Goal: Task Accomplishment & Management: Use online tool/utility

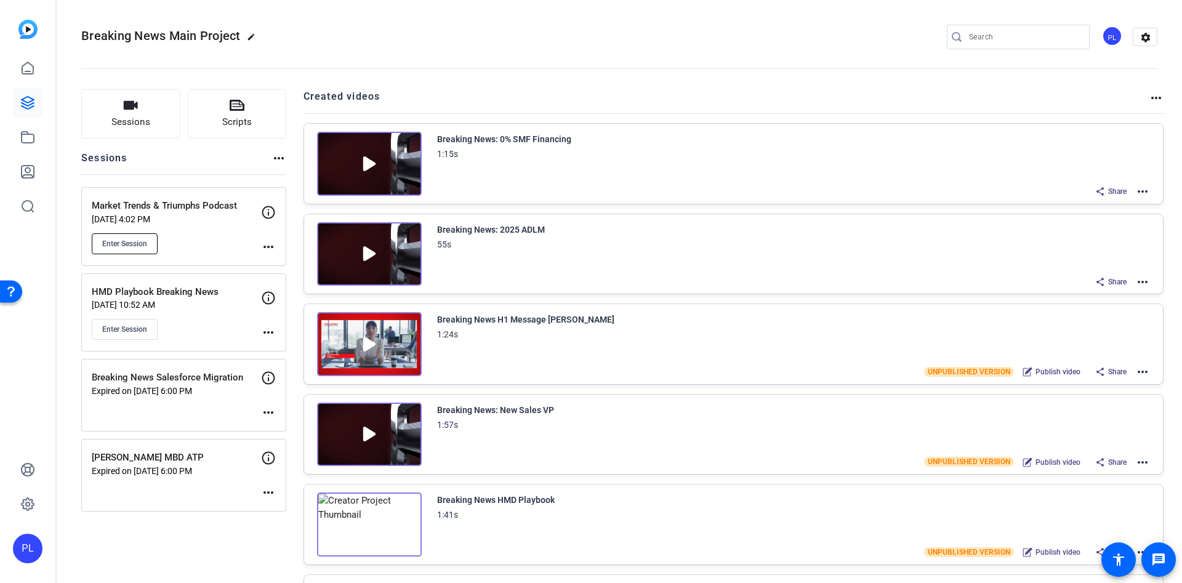
click at [122, 246] on span "Enter Session" at bounding box center [124, 244] width 45 height 10
click at [273, 250] on mat-icon "more_horiz" at bounding box center [268, 246] width 15 height 15
click at [282, 263] on span "Edit Session" at bounding box center [299, 264] width 56 height 15
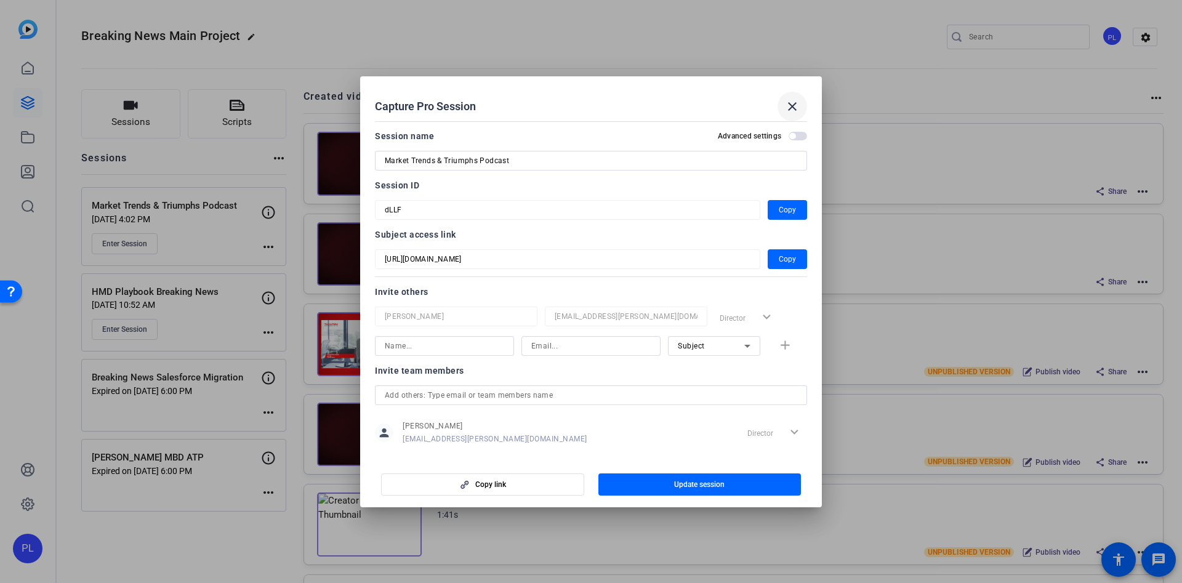
click at [791, 111] on mat-icon "close" at bounding box center [792, 106] width 15 height 15
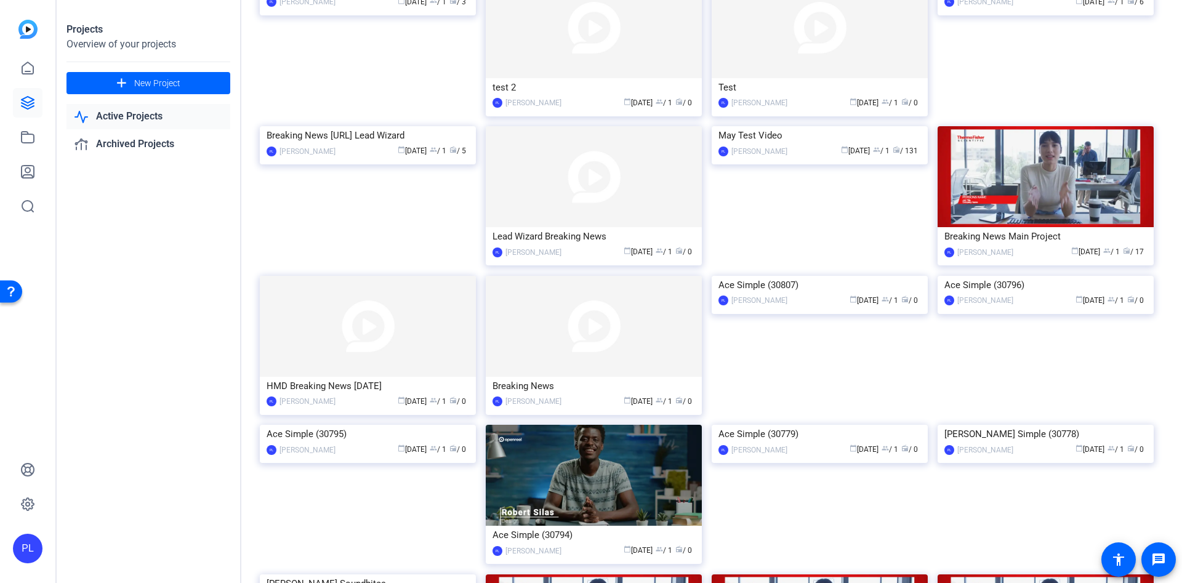
scroll to position [1288, 0]
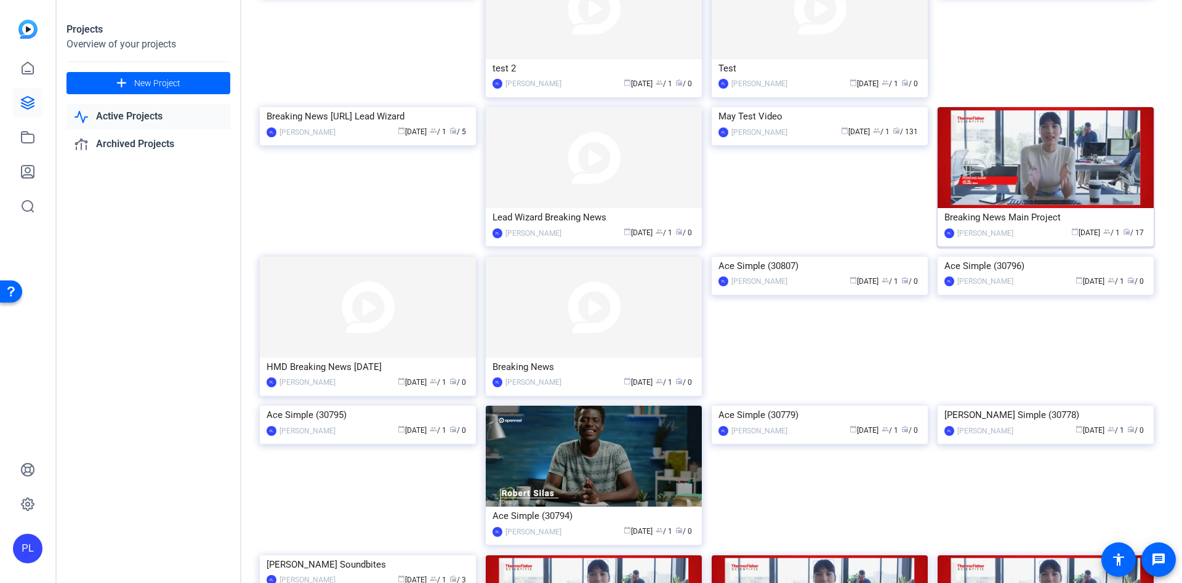
click at [1015, 107] on img at bounding box center [1045, 157] width 216 height 101
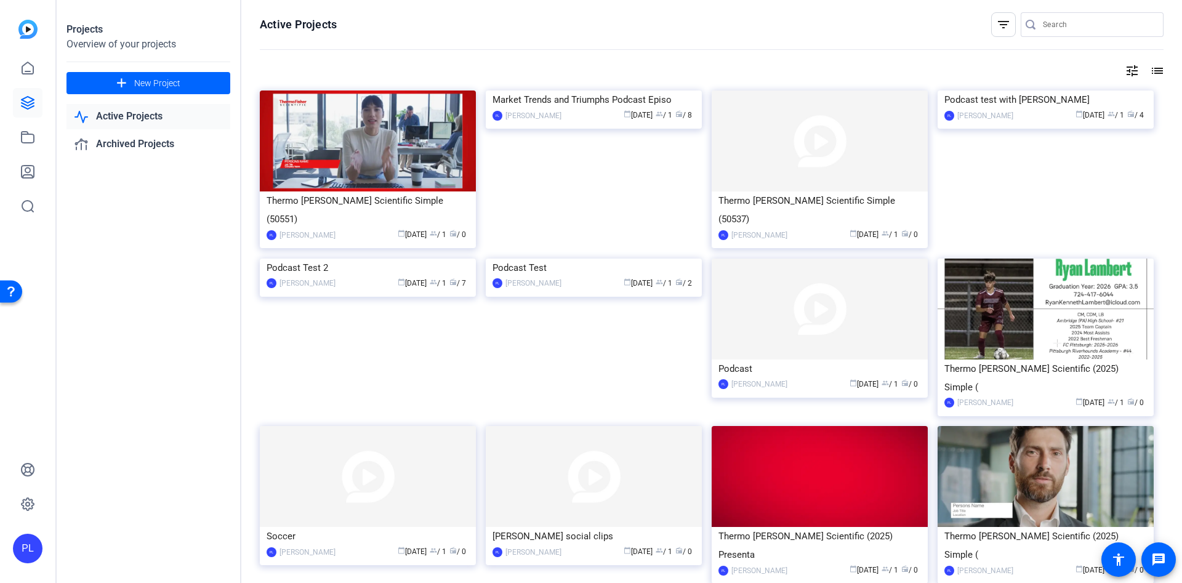
click at [1171, 197] on div "Active Projects filter_list tune list Thermo Fisher Scientific Simple (50551) P…" at bounding box center [711, 291] width 941 height 583
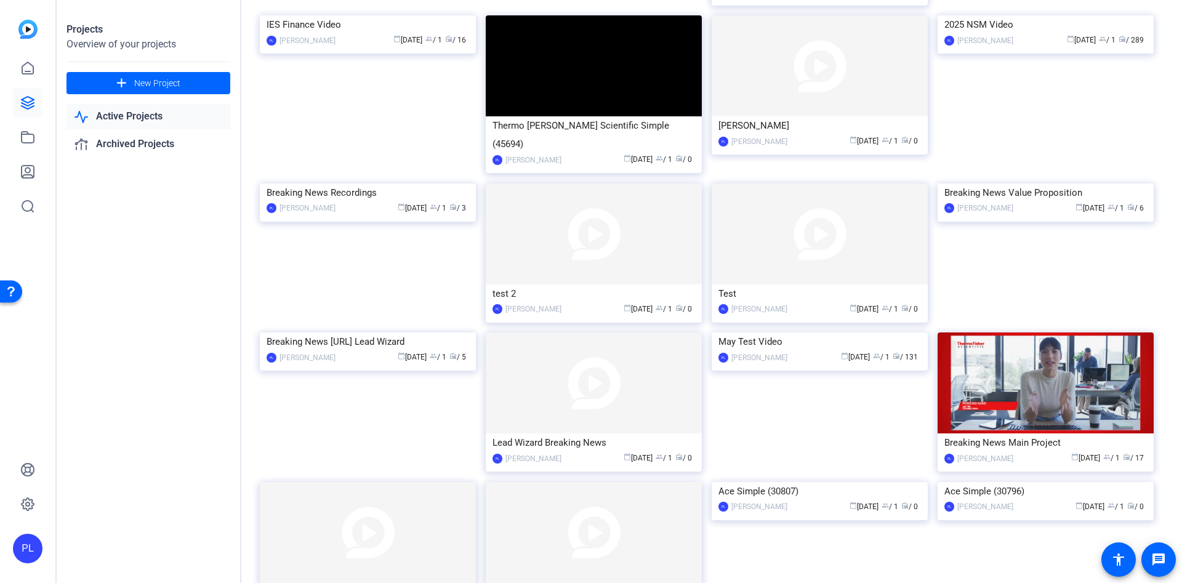
scroll to position [1067, 0]
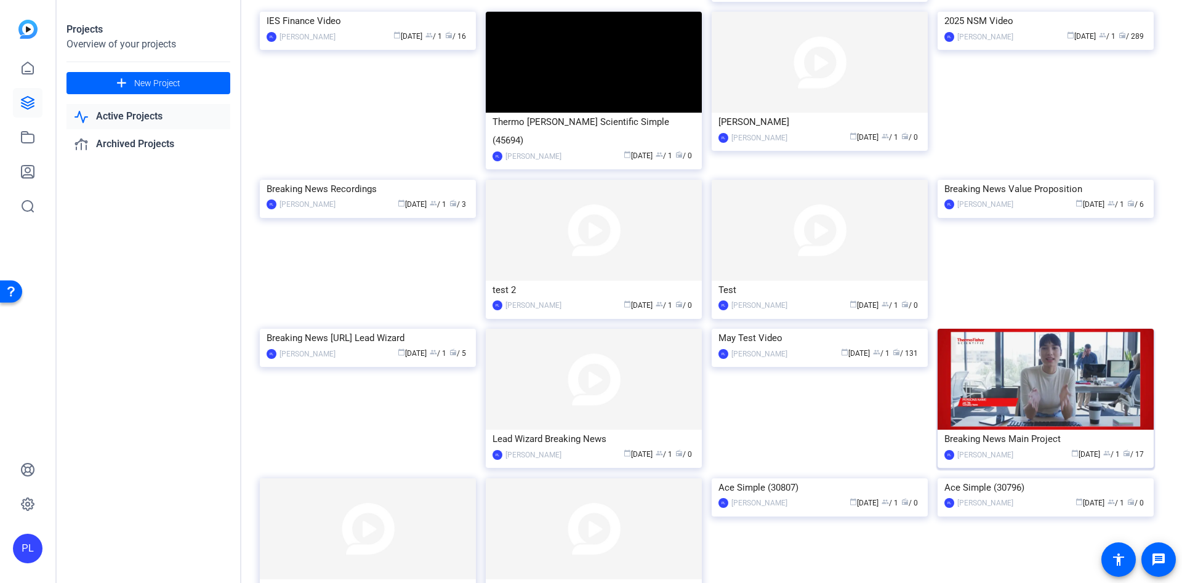
click at [1105, 329] on img at bounding box center [1045, 379] width 216 height 101
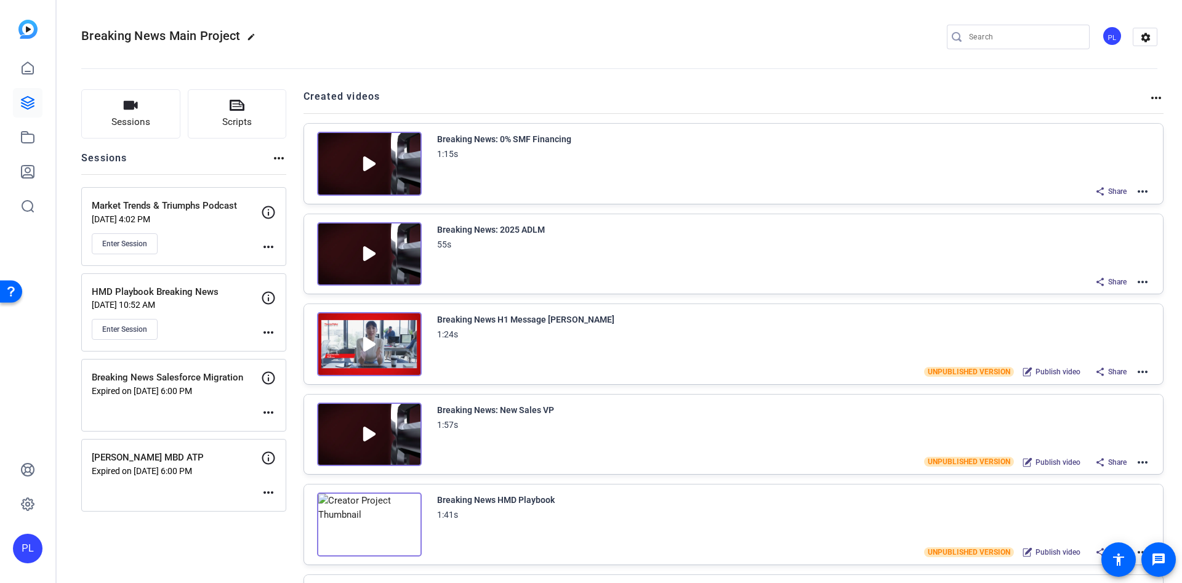
click at [158, 211] on p "Market Trends & Triumphs Podcast" at bounding box center [176, 206] width 169 height 14
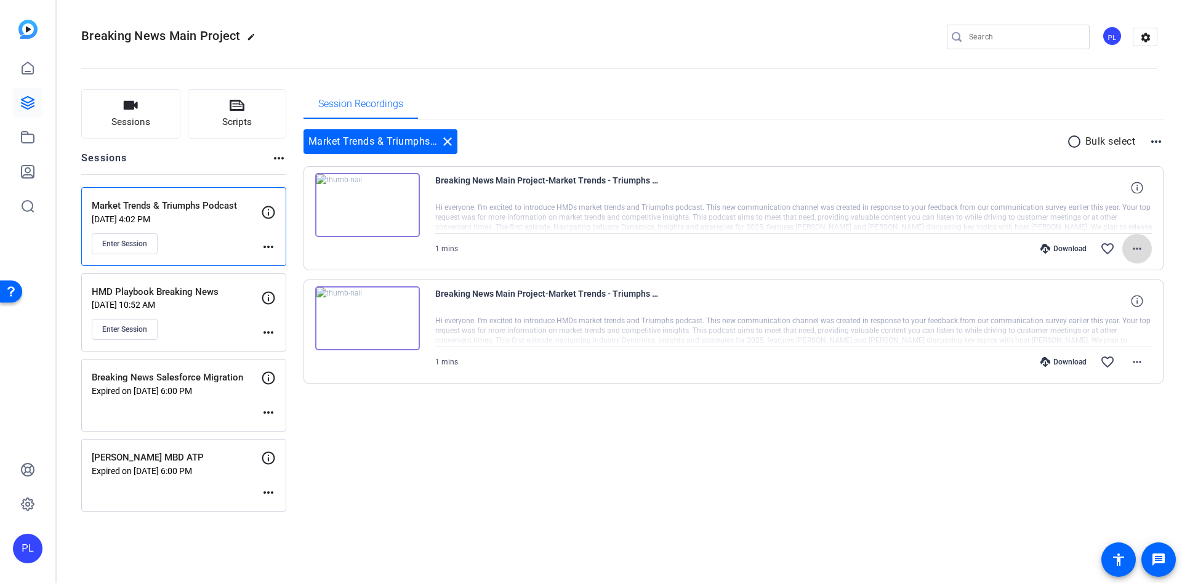
click at [1137, 252] on mat-icon "more_horiz" at bounding box center [1136, 248] width 15 height 15
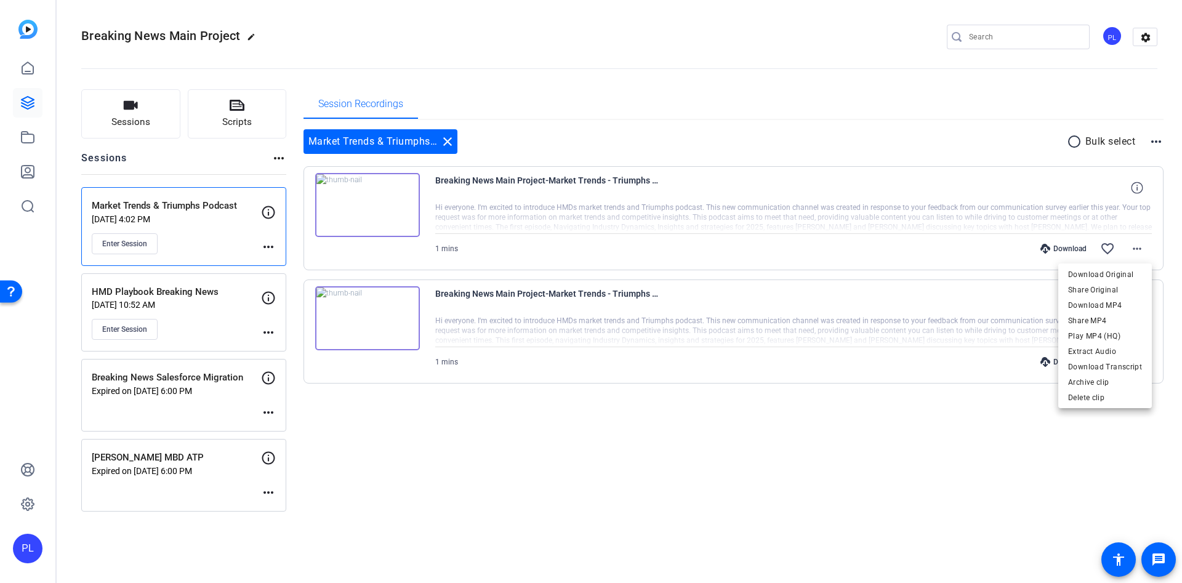
click at [752, 488] on div at bounding box center [591, 291] width 1182 height 583
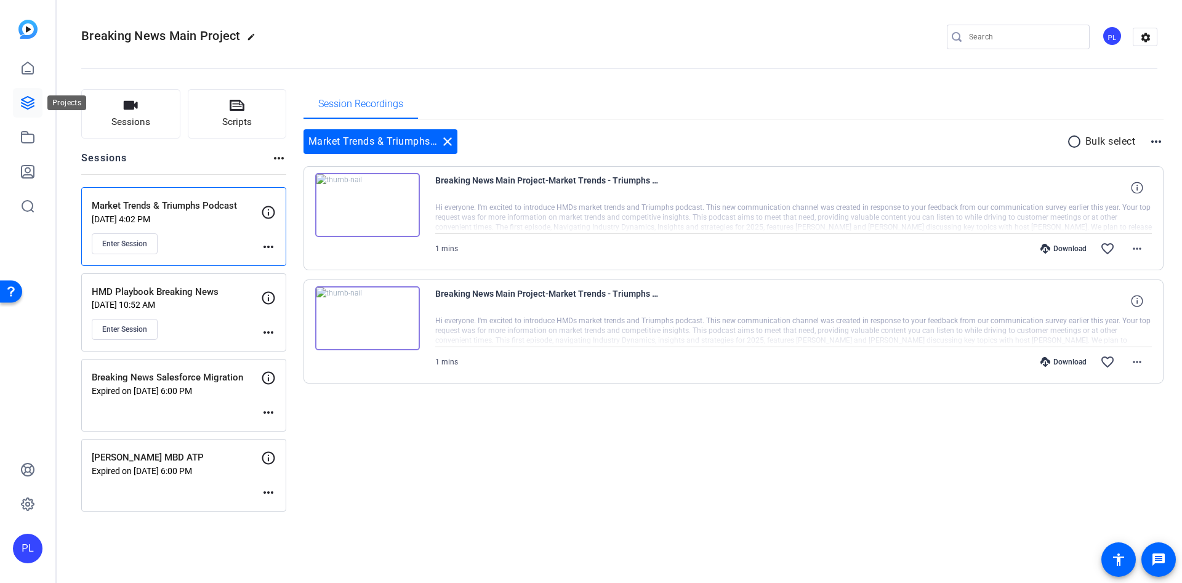
click at [21, 110] on icon at bounding box center [27, 102] width 15 height 15
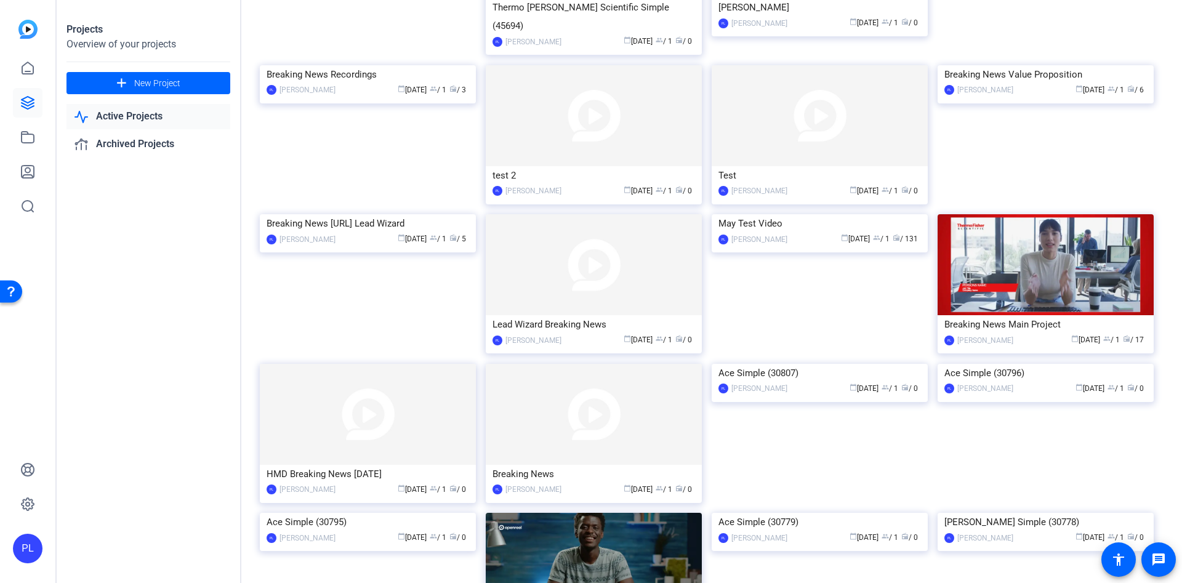
scroll to position [1209, 0]
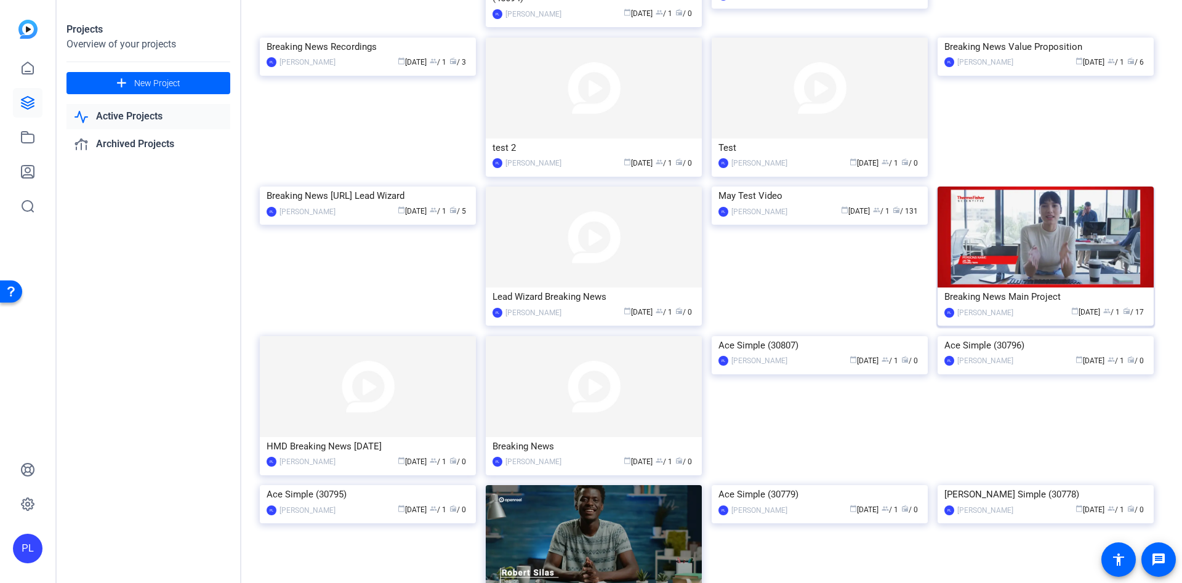
click at [1121, 287] on div "Breaking News Main Project" at bounding box center [1045, 296] width 203 height 18
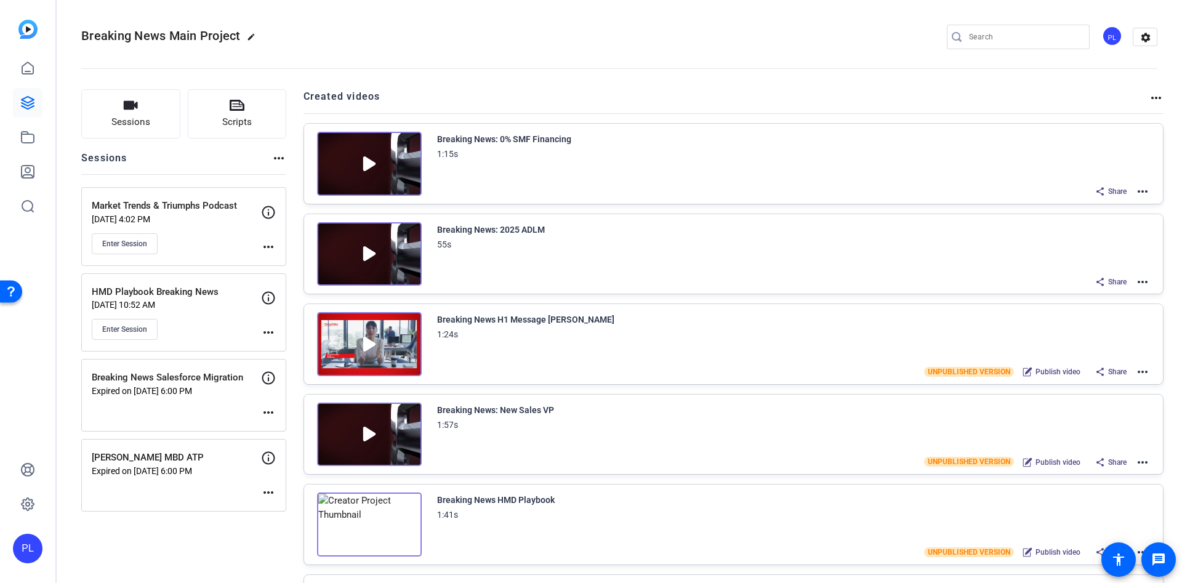
click at [1135, 190] on mat-icon "more_horiz" at bounding box center [1142, 191] width 15 height 15
click at [1073, 214] on span "Duplicate here" at bounding box center [1088, 221] width 86 height 15
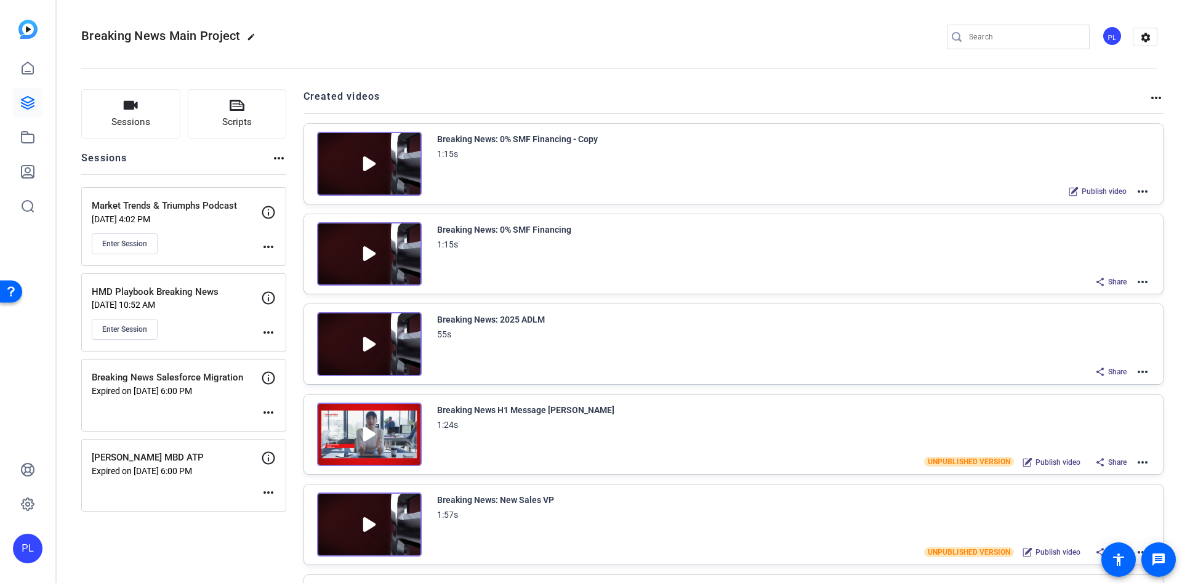
click at [507, 134] on div "Breaking News: 0% SMF Financing - Copy" at bounding box center [517, 139] width 161 height 15
click at [1136, 193] on mat-icon "more_horiz" at bounding box center [1142, 191] width 15 height 15
click at [1077, 208] on span "Edit in Creator" at bounding box center [1088, 206] width 86 height 15
click at [22, 468] on icon at bounding box center [28, 469] width 12 height 12
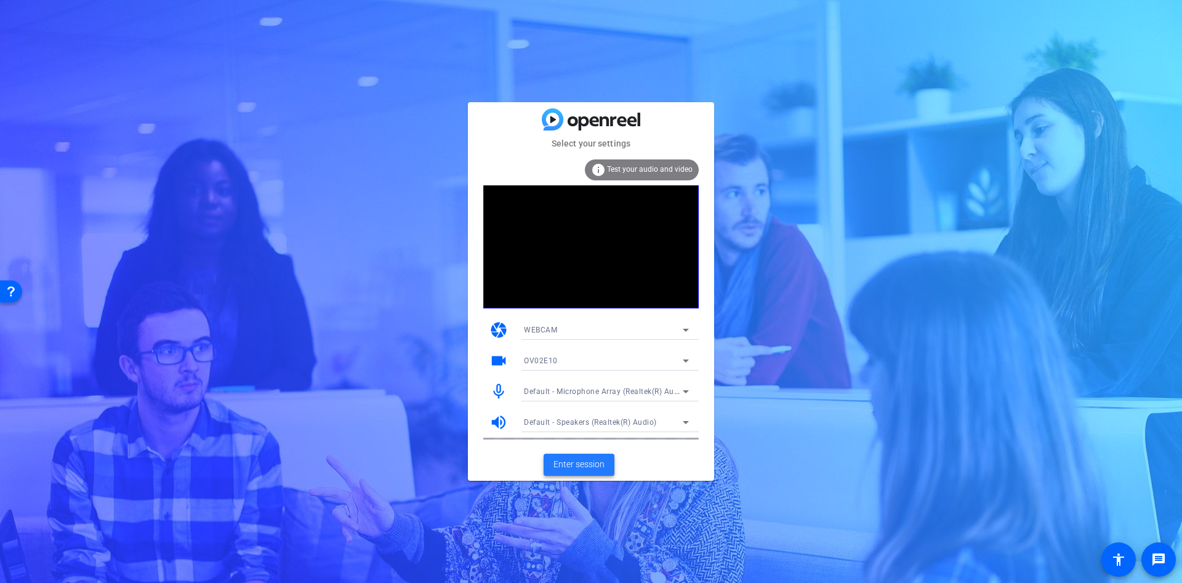
click at [572, 460] on span "Enter session" at bounding box center [578, 464] width 51 height 13
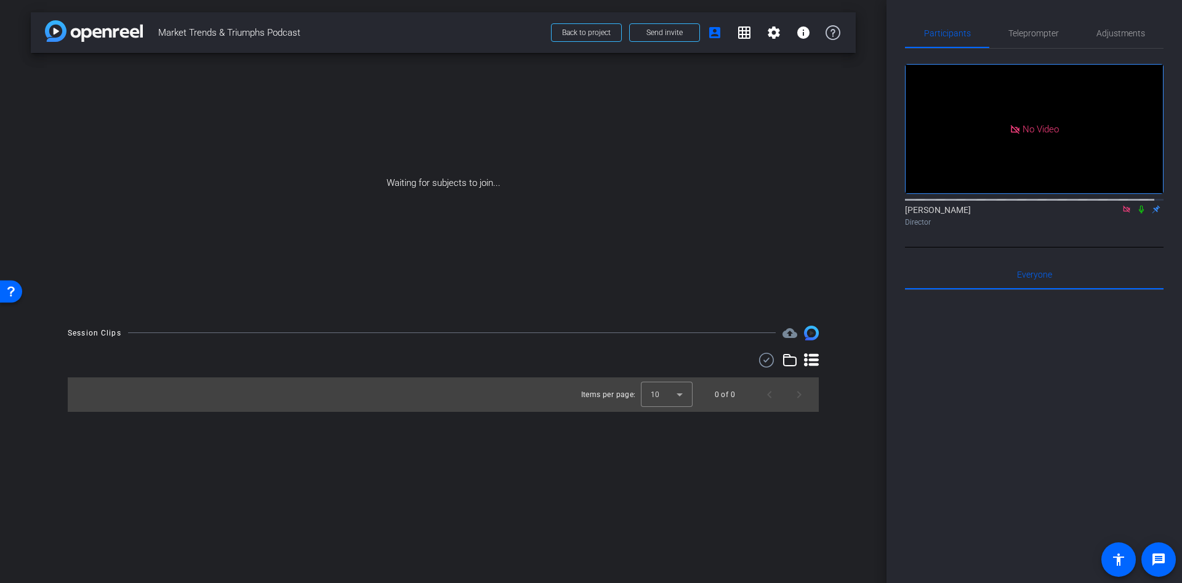
click at [627, 148] on div "Waiting for subjects to join..." at bounding box center [443, 183] width 825 height 260
click at [1121, 214] on icon at bounding box center [1126, 209] width 10 height 9
click at [676, 38] on span at bounding box center [665, 33] width 70 height 30
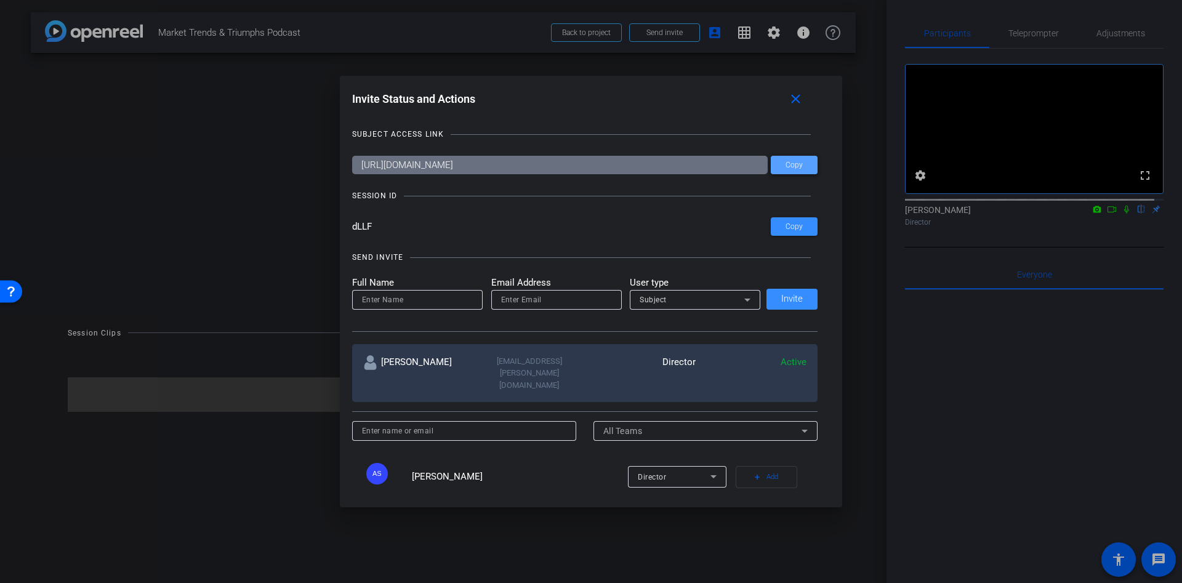
click at [790, 170] on span at bounding box center [794, 165] width 47 height 30
click at [797, 89] on span at bounding box center [797, 99] width 39 height 30
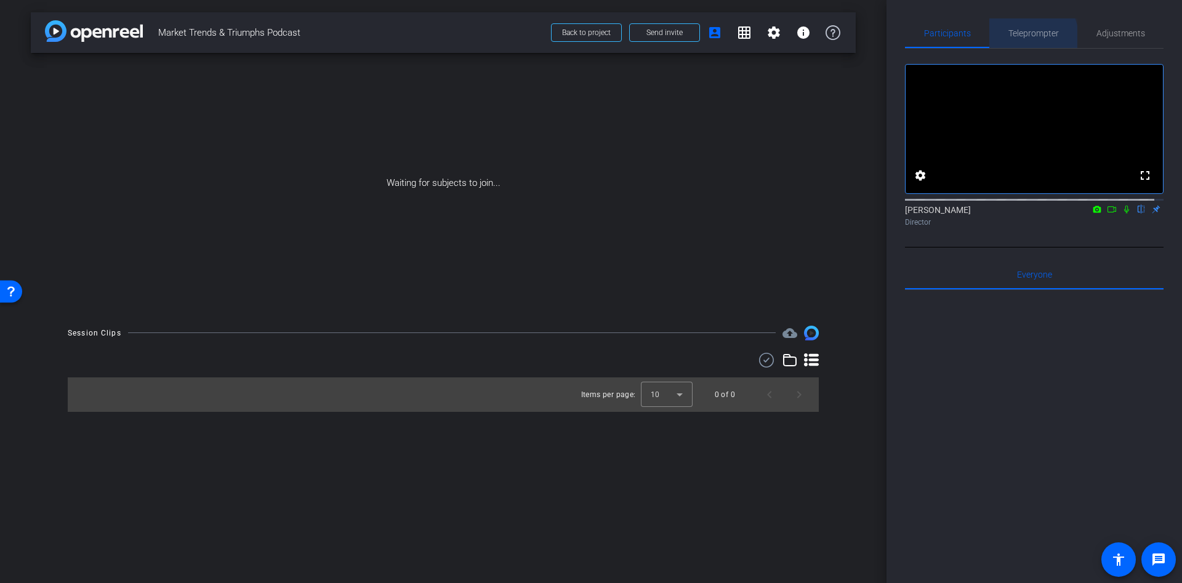
click at [1022, 37] on span "Teleprompter" at bounding box center [1033, 33] width 50 height 9
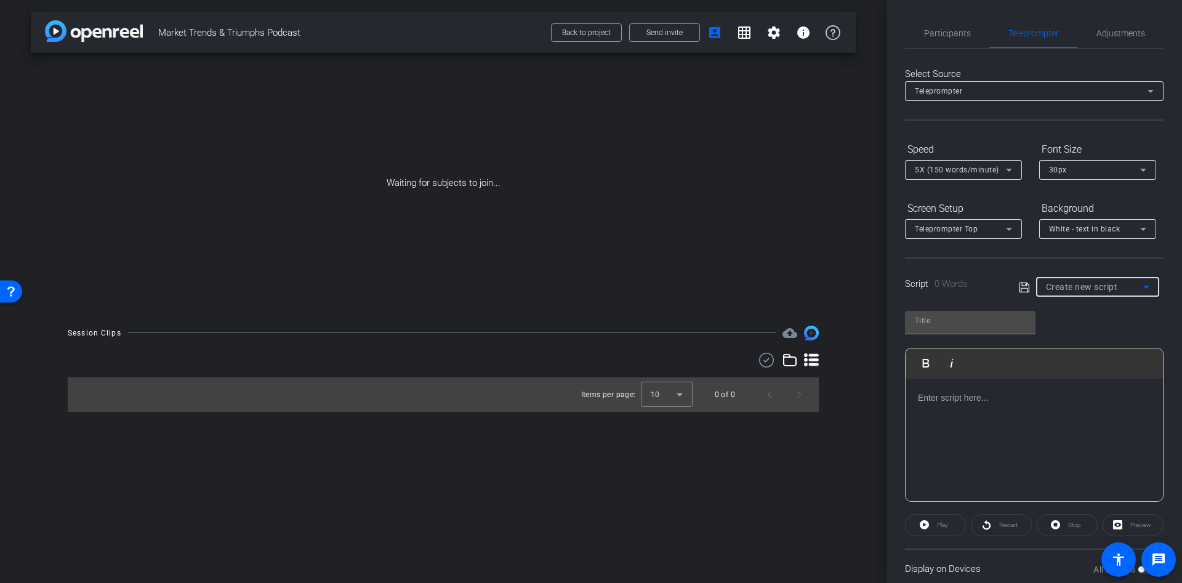
click at [1141, 287] on icon at bounding box center [1146, 286] width 15 height 15
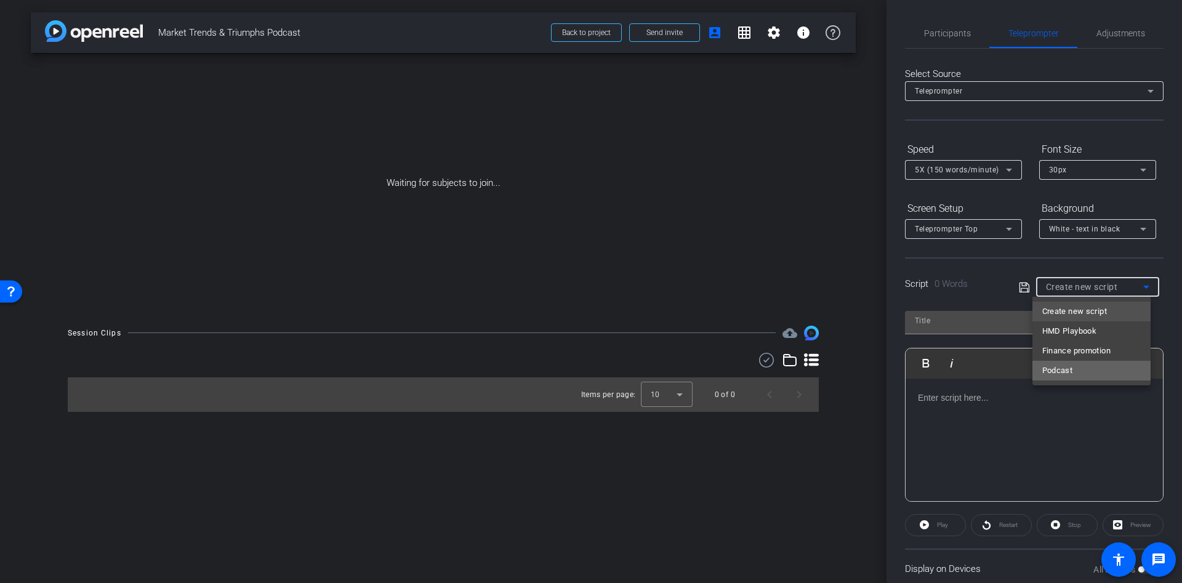
click at [1085, 368] on mat-option "Podcast" at bounding box center [1091, 371] width 119 height 20
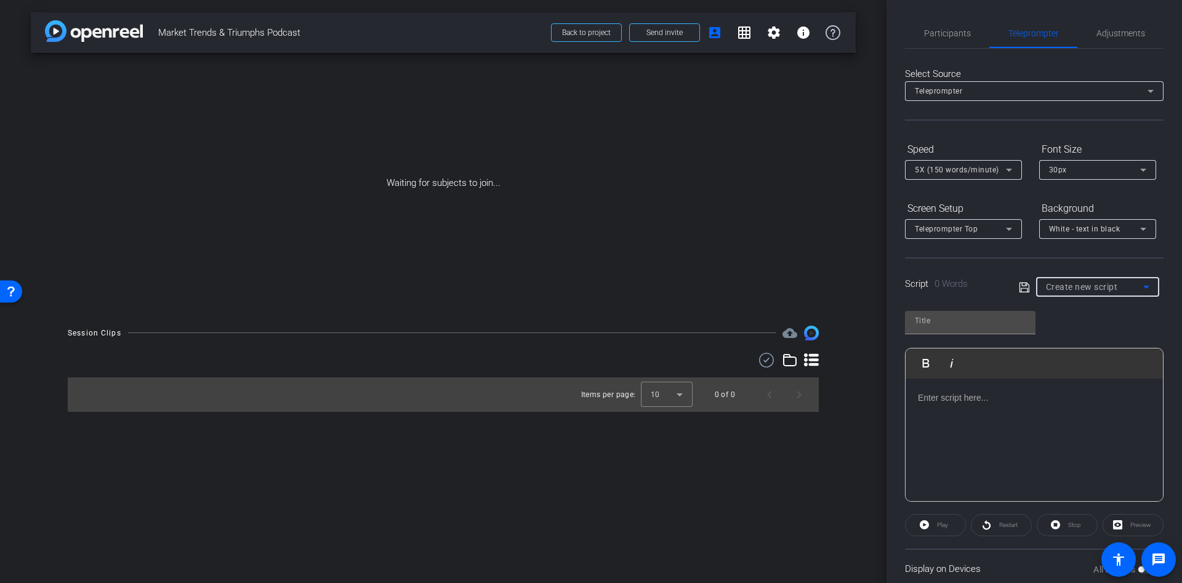
type input "Podcast"
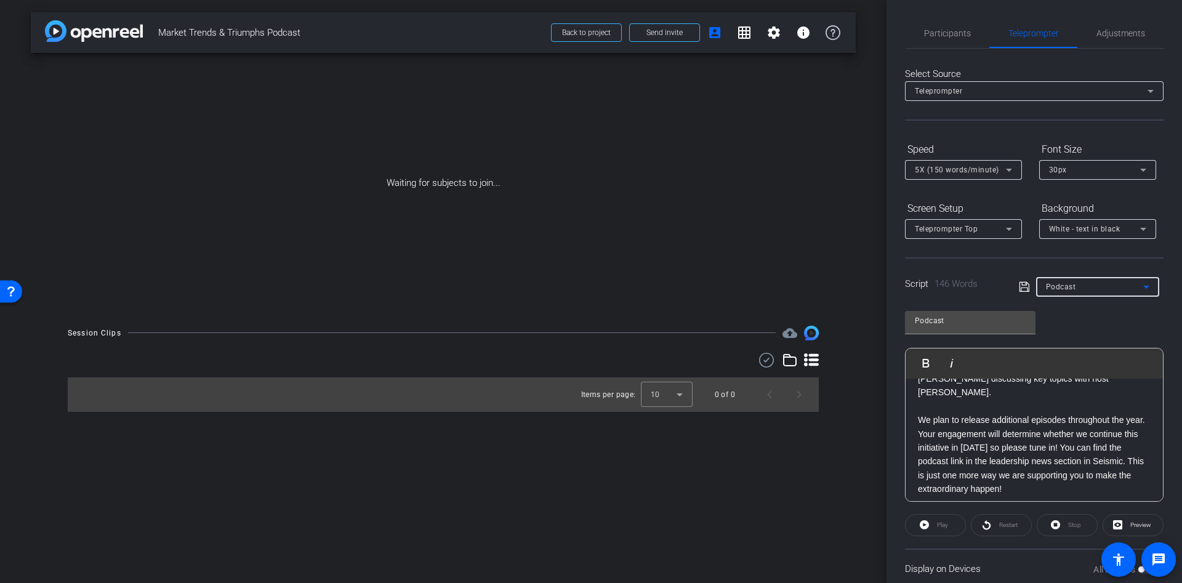
scroll to position [232, 0]
drag, startPoint x: 1088, startPoint y: 470, endPoint x: 939, endPoint y: 485, distance: 149.1
click at [939, 485] on p "We plan to release additional episodes throughout the year. Your engagement wil…" at bounding box center [1034, 447] width 233 height 82
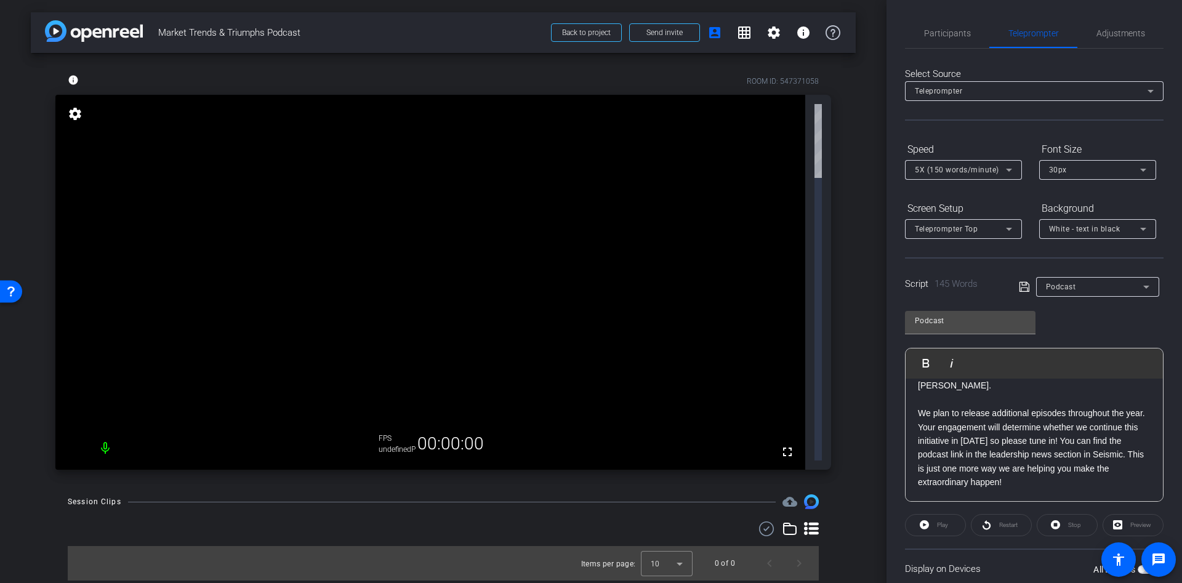
click at [1094, 484] on p "We plan to release additional episodes throughout the year. Your engagement wil…" at bounding box center [1034, 447] width 233 height 82
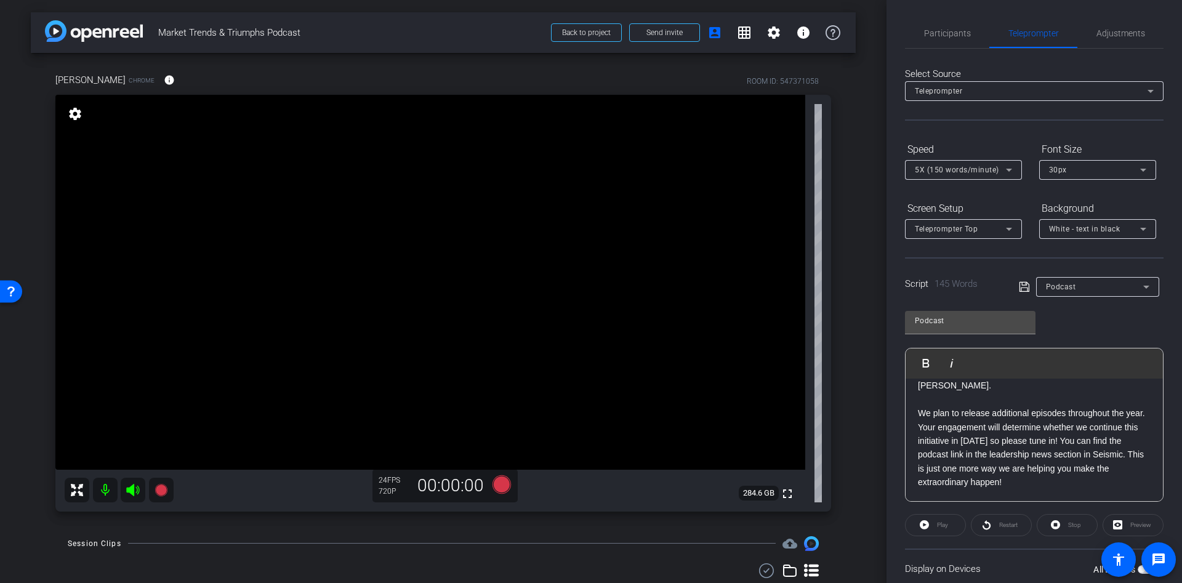
scroll to position [0, 0]
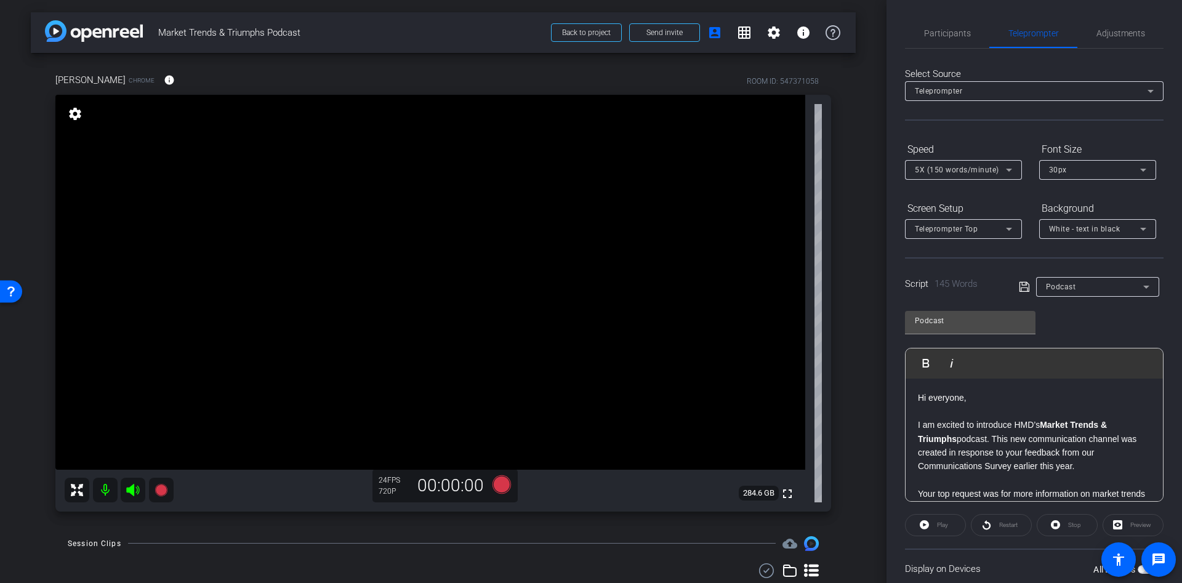
click at [1137, 571] on span "button" at bounding box center [1146, 569] width 18 height 9
click at [499, 485] on icon at bounding box center [501, 484] width 18 height 18
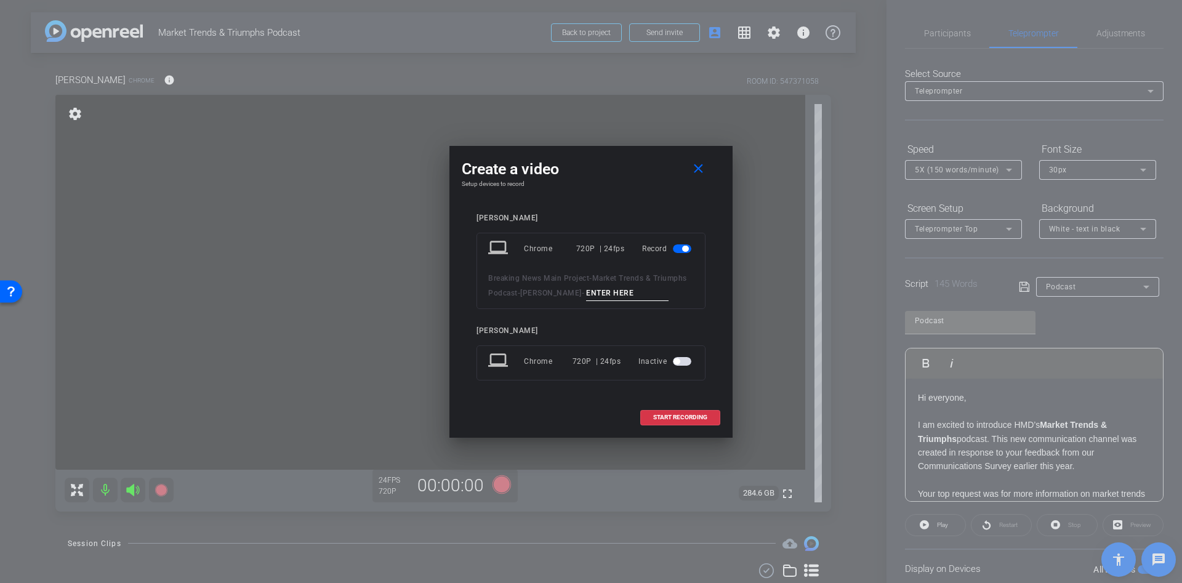
click at [609, 288] on input at bounding box center [627, 293] width 82 height 15
type input "ere"
click at [656, 412] on span at bounding box center [680, 418] width 79 height 30
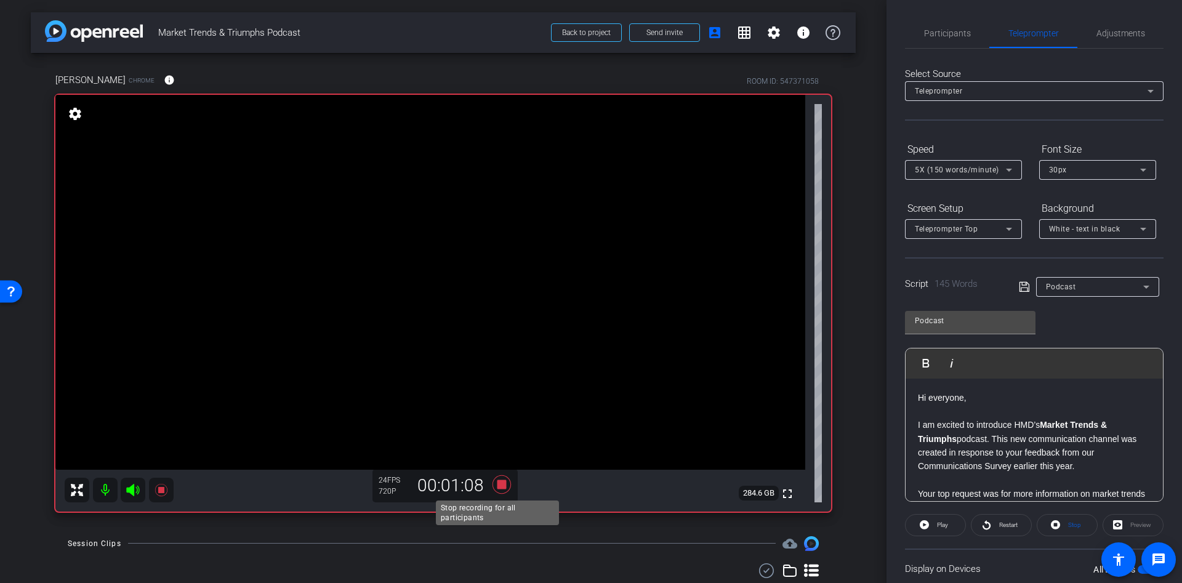
click at [492, 484] on icon at bounding box center [502, 484] width 30 height 22
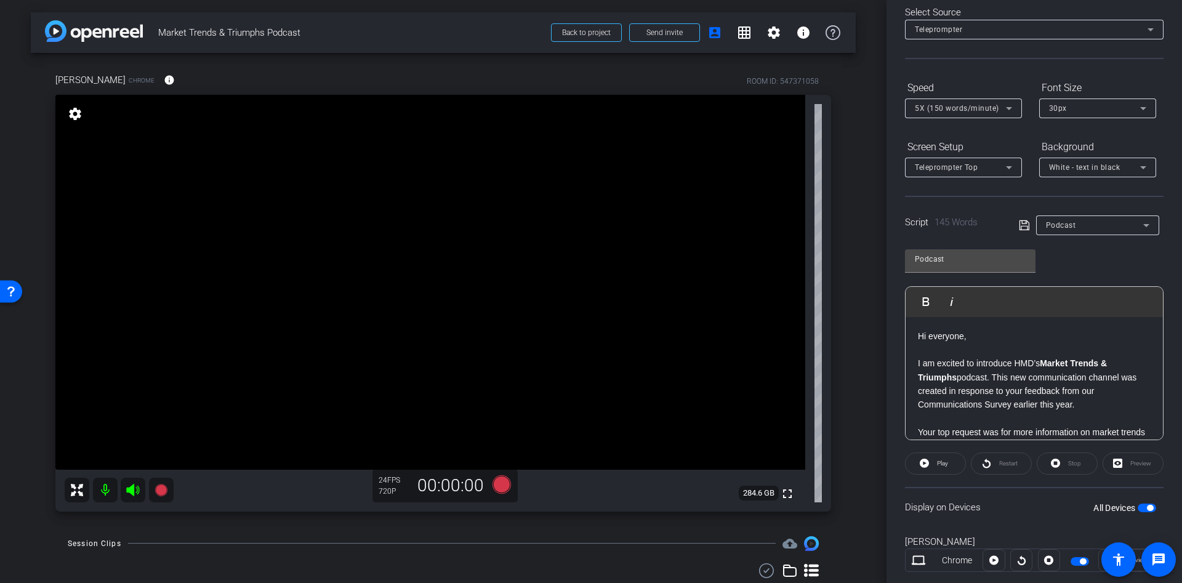
scroll to position [90, 0]
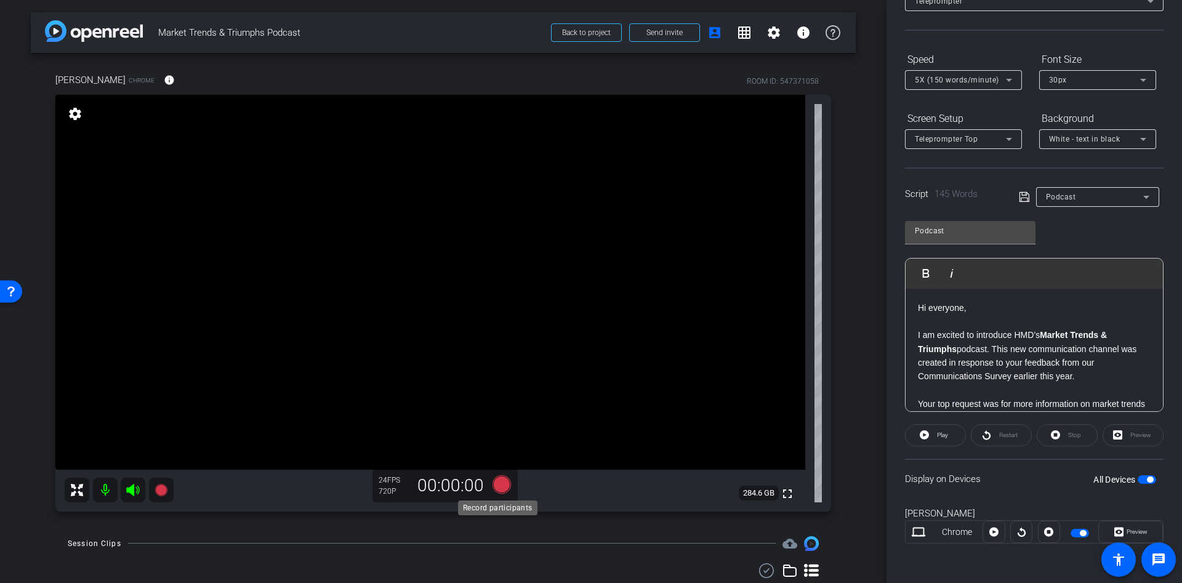
click at [500, 486] on icon at bounding box center [501, 484] width 18 height 18
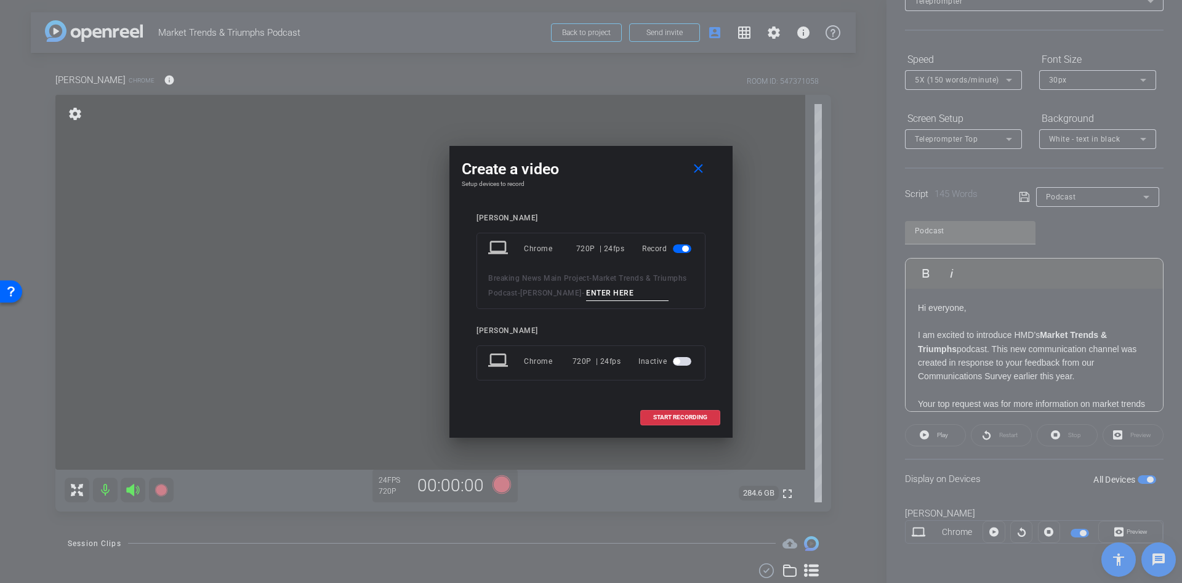
click at [624, 287] on input at bounding box center [627, 293] width 82 height 15
type input "s"
click at [664, 423] on span at bounding box center [680, 418] width 79 height 30
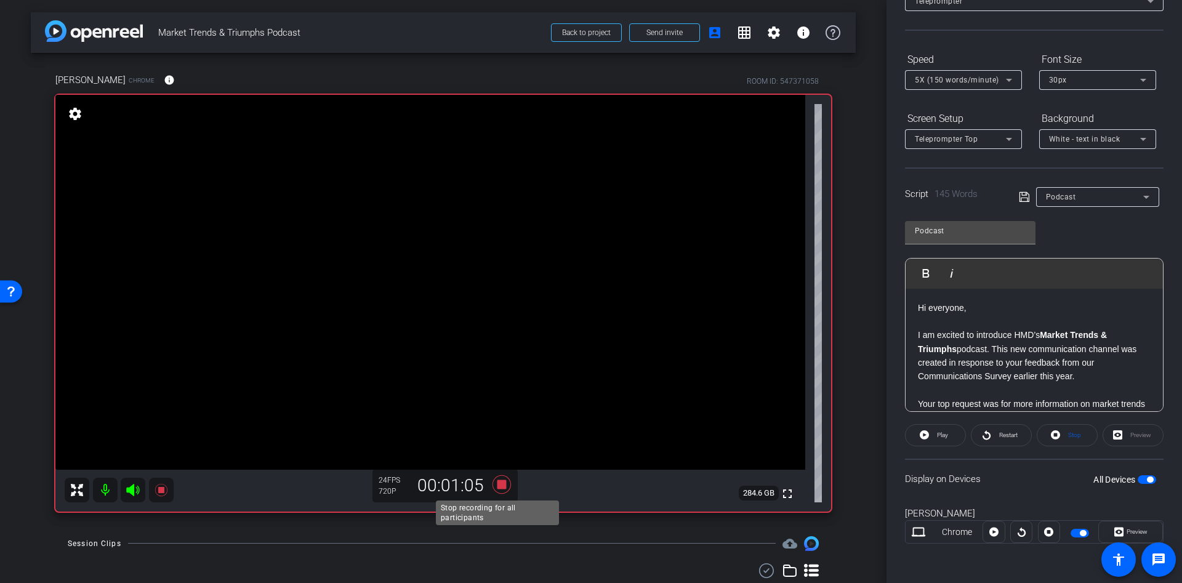
click at [506, 477] on icon at bounding box center [502, 484] width 30 height 22
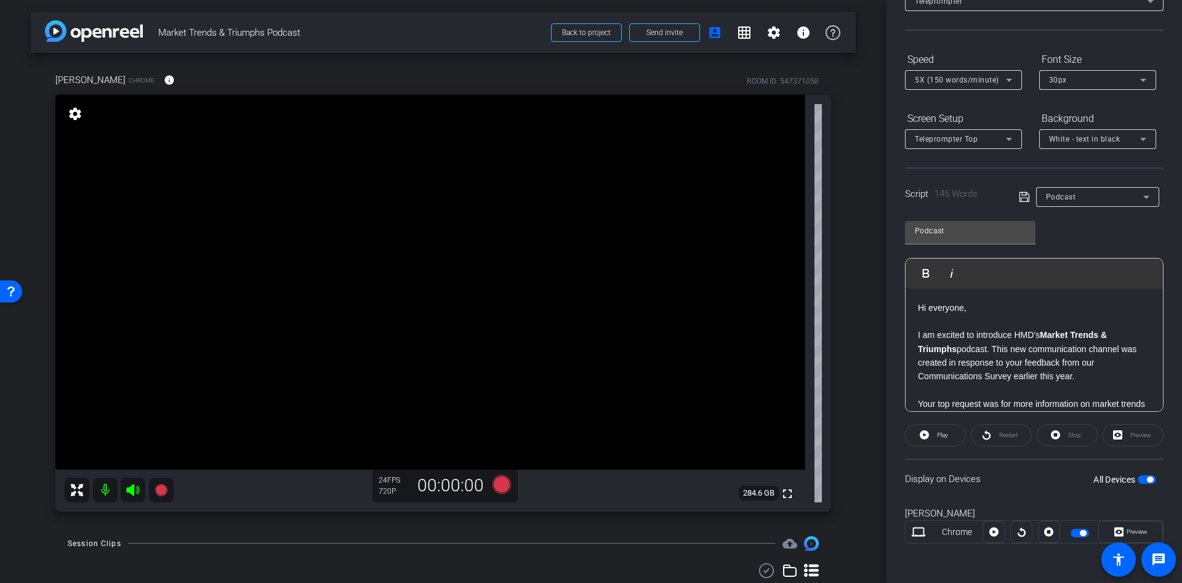
scroll to position [23, 0]
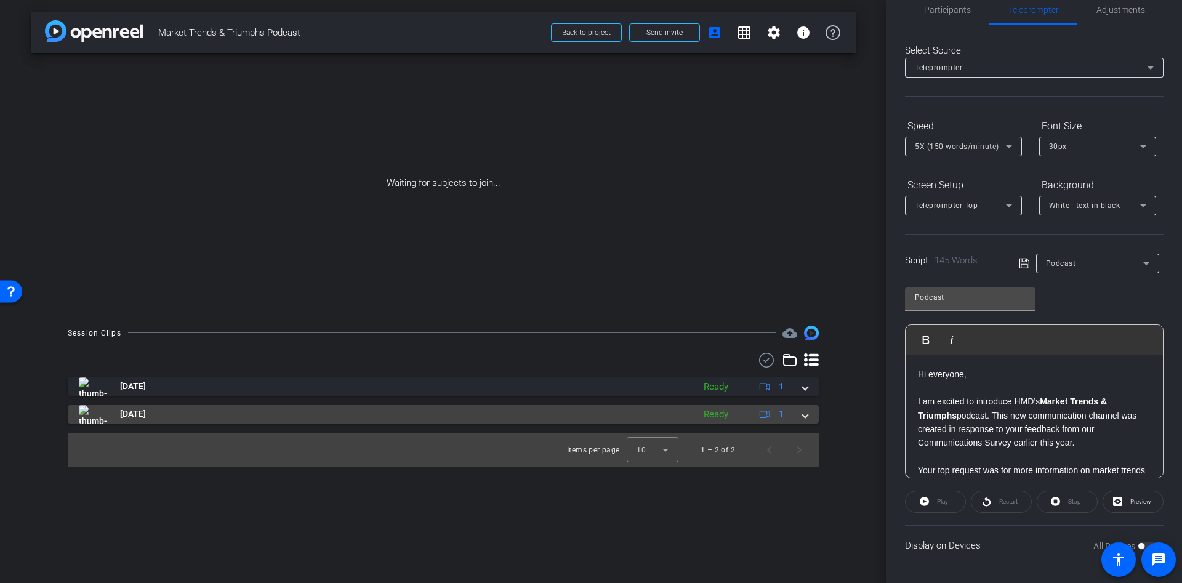
click at [803, 415] on span at bounding box center [805, 413] width 5 height 13
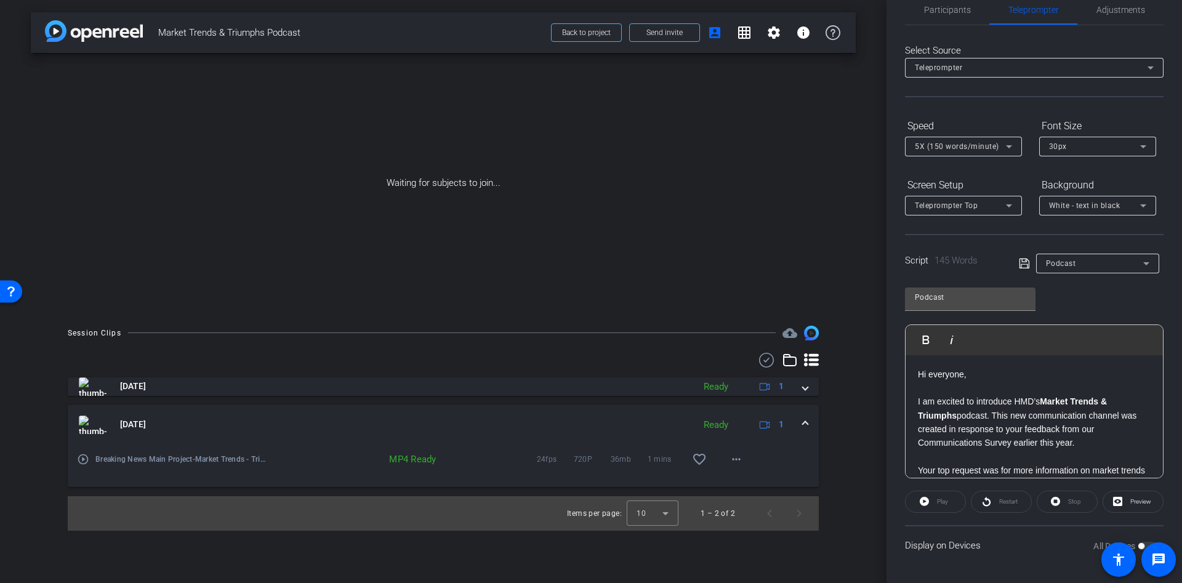
click at [852, 401] on div "Session Clips cloud_upload [DATE] Ready 1 [DATE] Ready 1 play_circle_outline Br…" at bounding box center [443, 428] width 825 height 205
